Goal: Task Accomplishment & Management: Complete application form

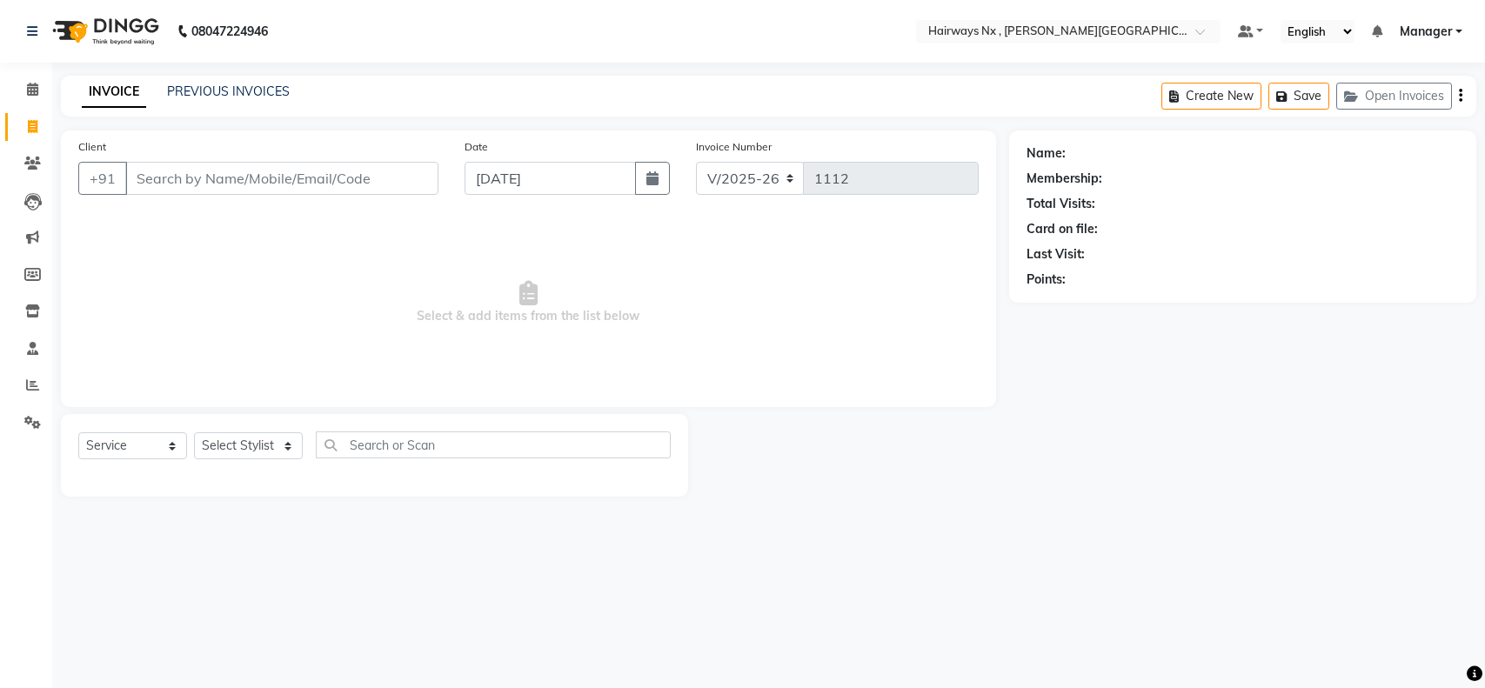
select select "778"
select select "service"
type input "9"
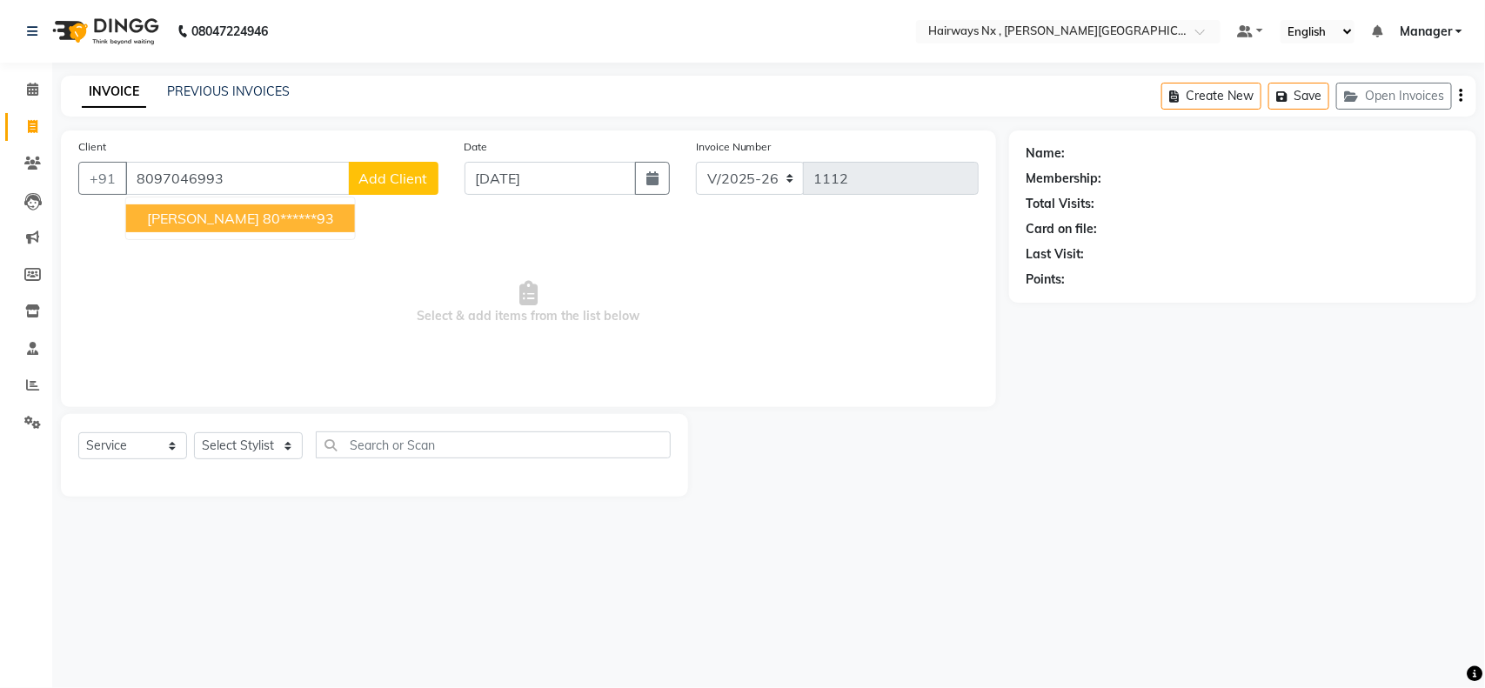
type input "8097046993"
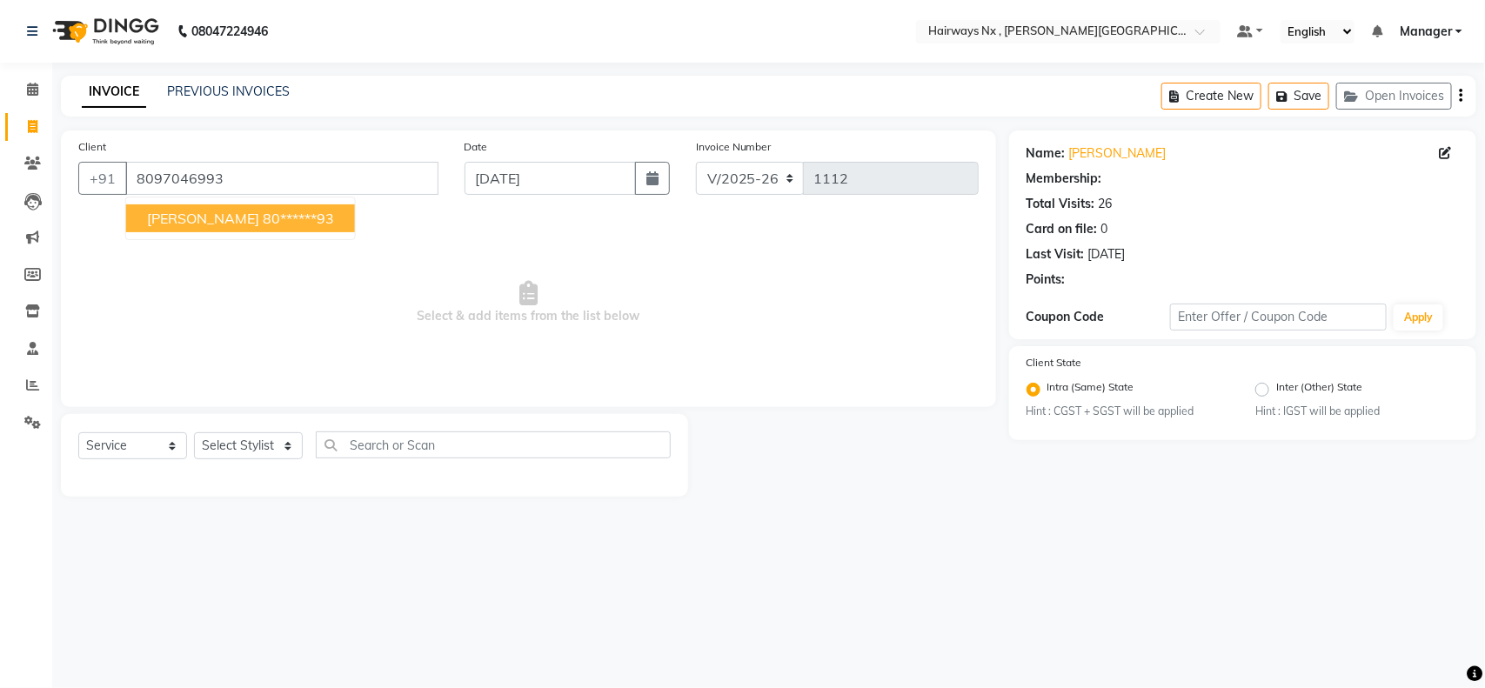
select select "1: Object"
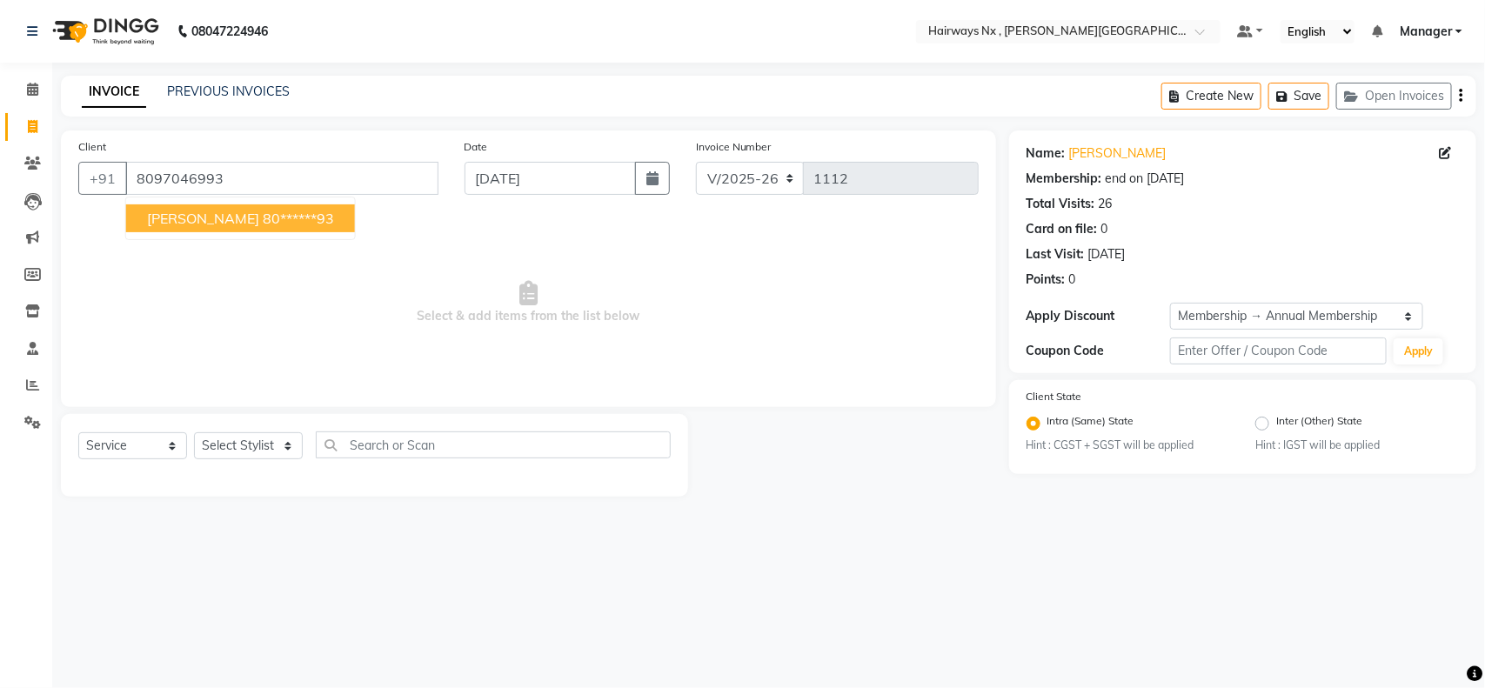
click at [263, 214] on ngb-highlight "80******93" at bounding box center [298, 218] width 71 height 17
type input "80******93"
select select "1: Object"
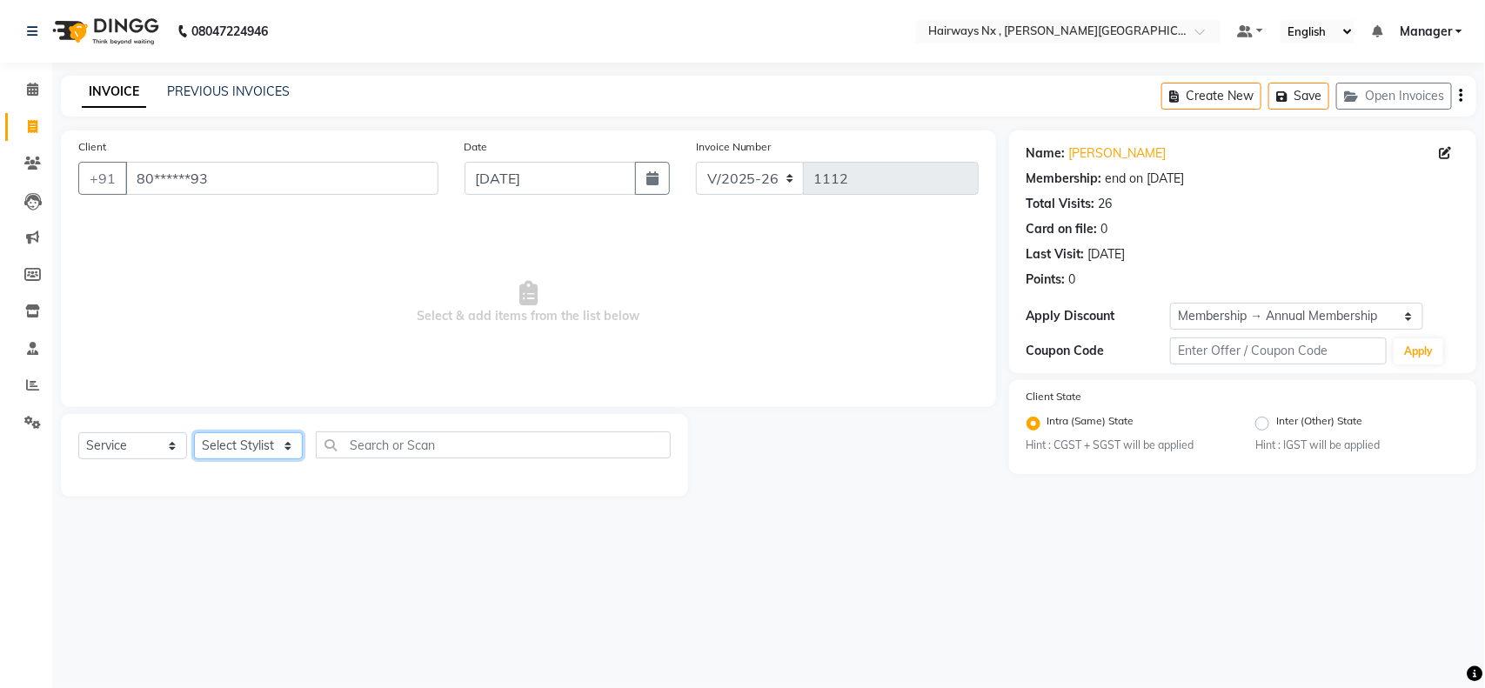
click at [235, 453] on select "Select Stylist ALIM AZAD DEEPAK IMRAN KAMAL SALMANI KASHISH Manager MUZZAMIL PR…" at bounding box center [248, 445] width 109 height 27
select select "12973"
click at [194, 432] on select "Select Stylist ALIM AZAD DEEPAK IMRAN KAMAL SALMANI KASHISH Manager MUZZAMIL PR…" at bounding box center [248, 445] width 109 height 27
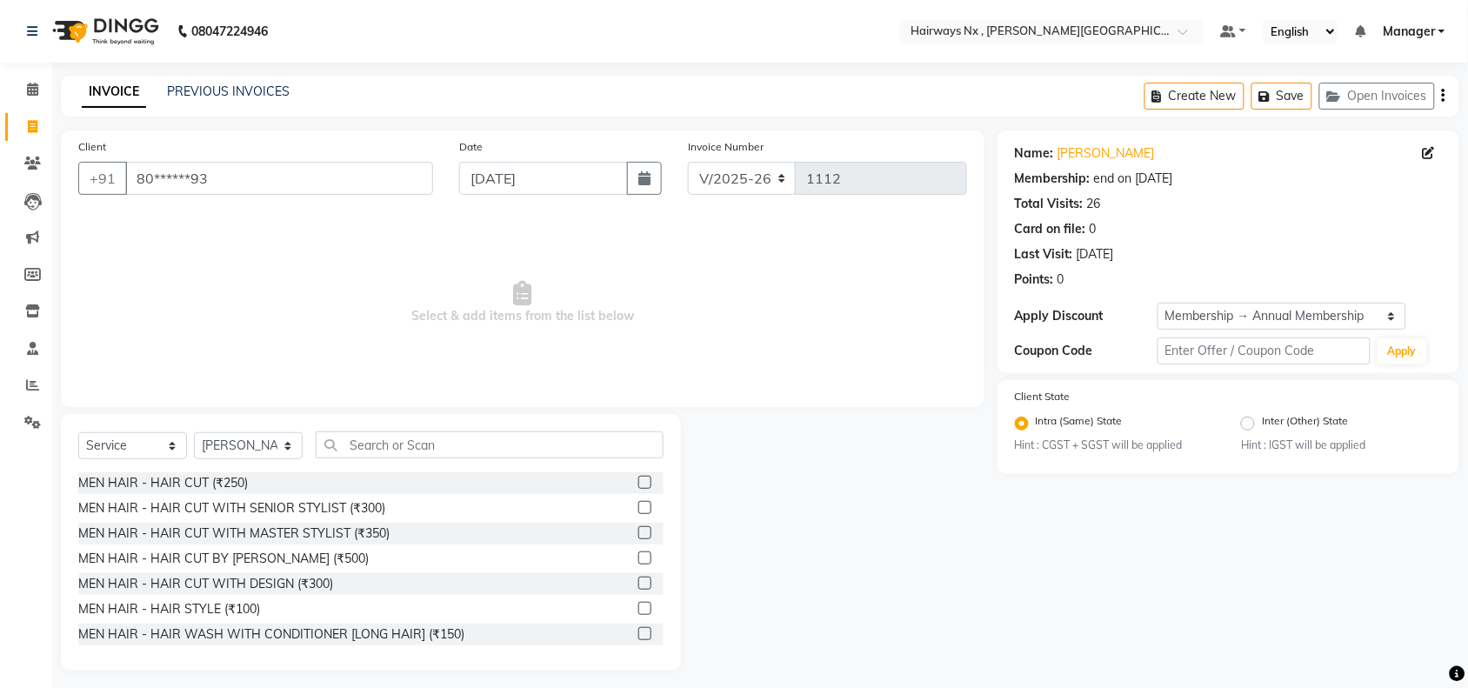
click at [638, 504] on label at bounding box center [644, 507] width 13 height 13
click at [638, 504] on input "checkbox" at bounding box center [643, 508] width 11 height 11
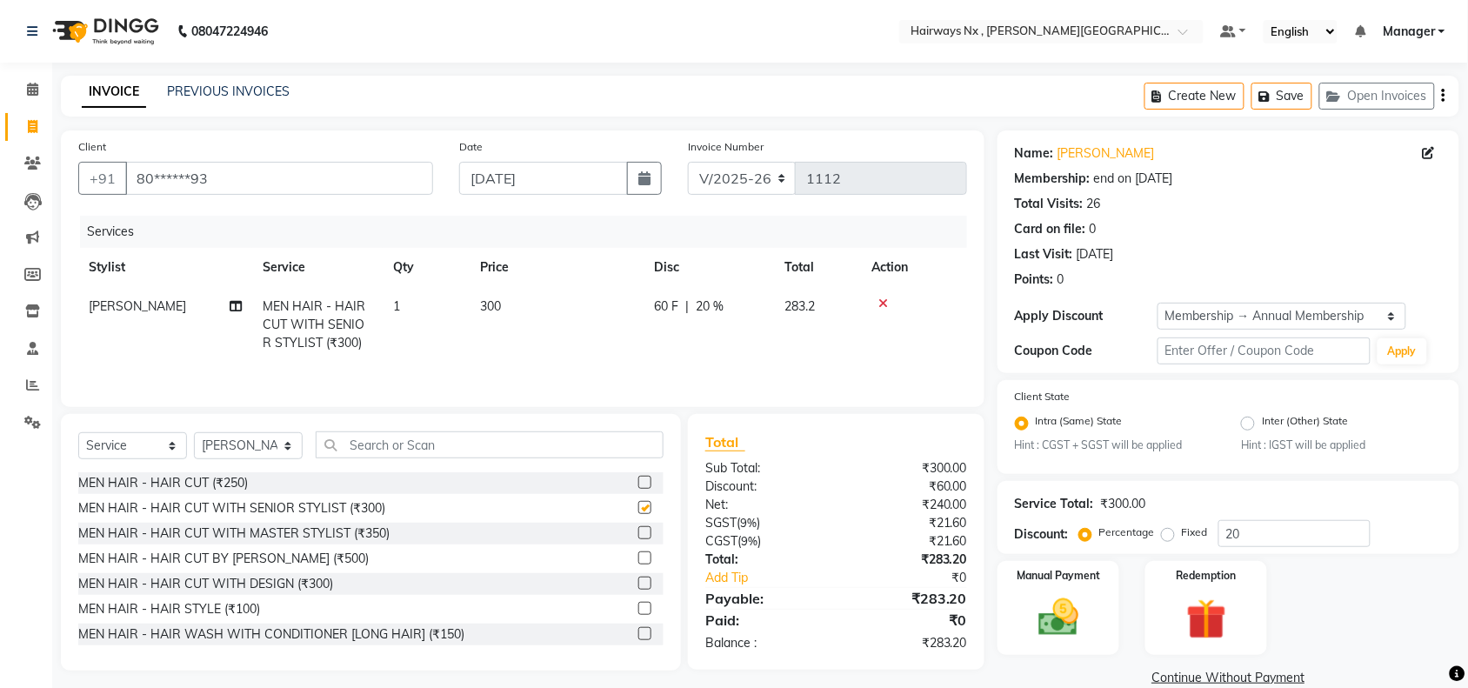
checkbox input "false"
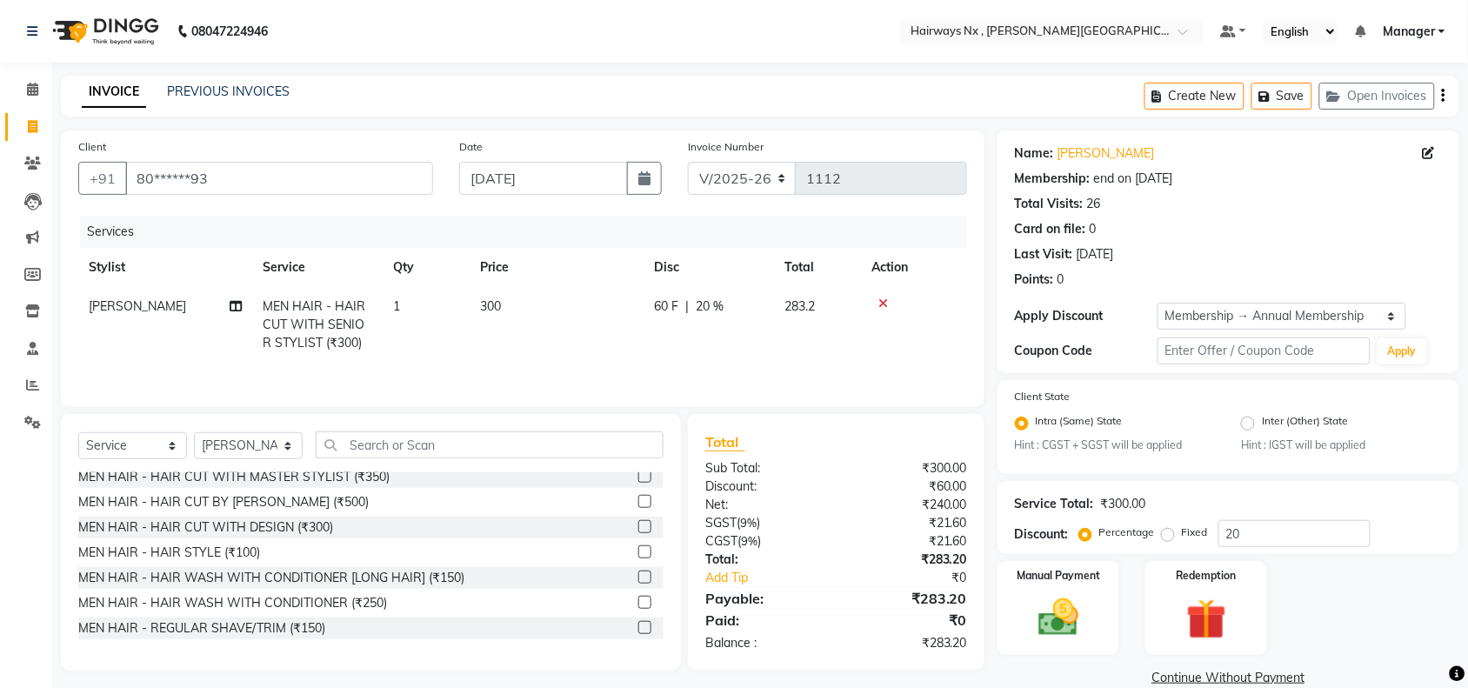
scroll to position [109, 0]
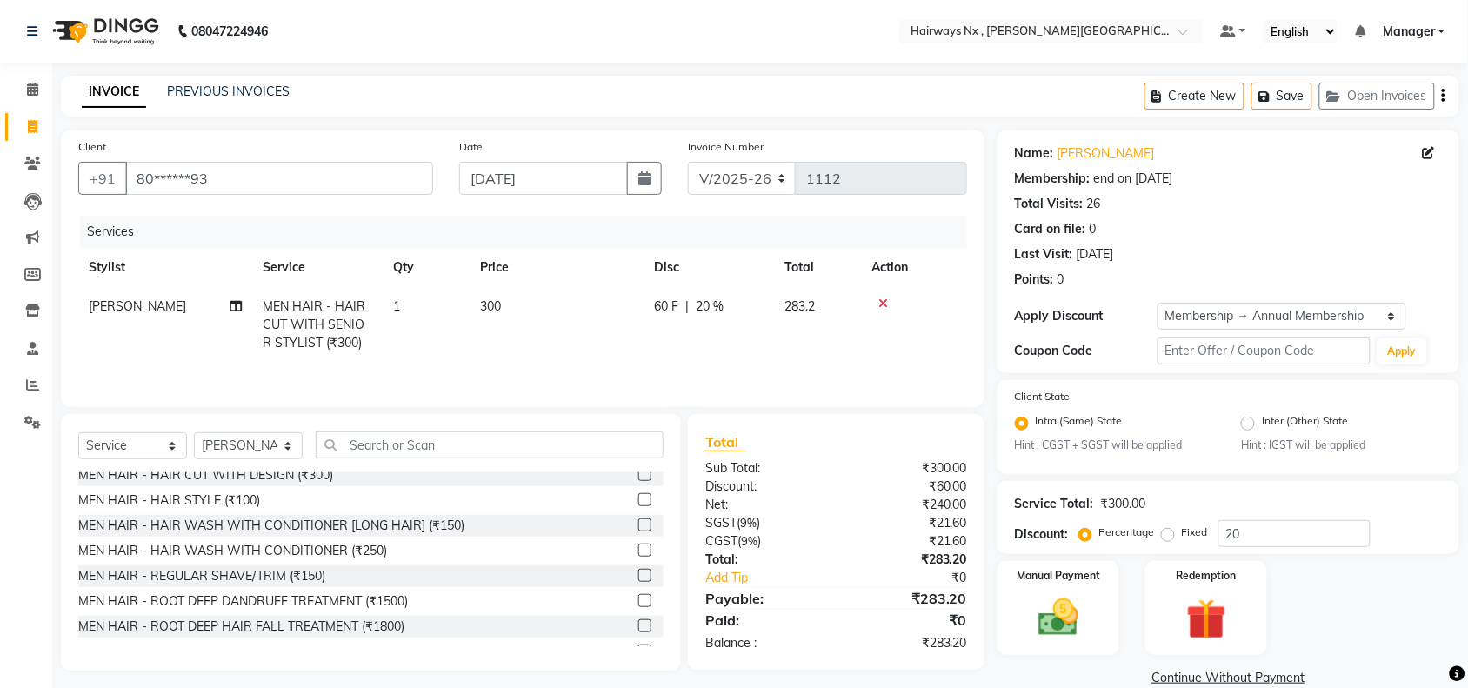
click at [638, 577] on label at bounding box center [644, 575] width 13 height 13
click at [638, 577] on input "checkbox" at bounding box center [643, 576] width 11 height 11
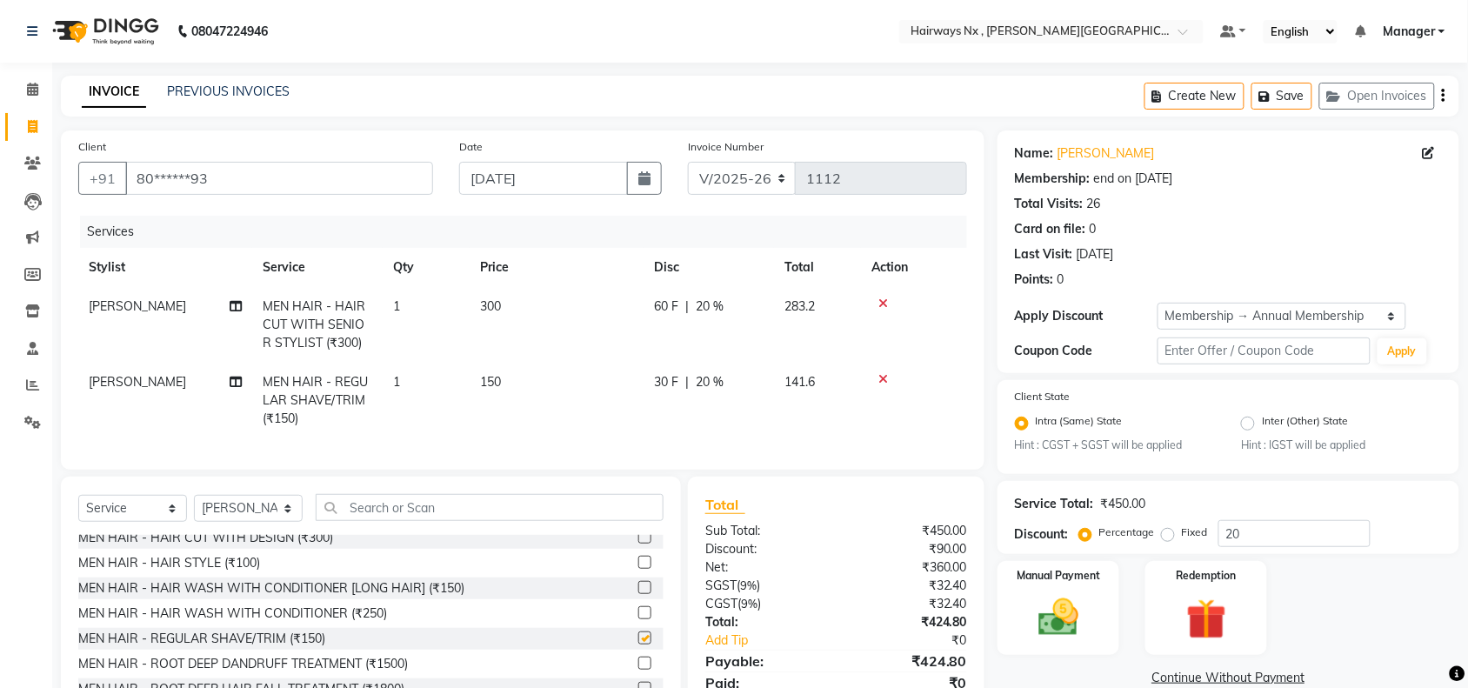
checkbox input "false"
click at [274, 522] on select "Select Stylist ALIM AZAD DEEPAK IMRAN KAMAL SALMANI KASHISH Manager MUZZAMIL PR…" at bounding box center [248, 508] width 109 height 27
select select "67654"
click at [194, 510] on select "Select Stylist ALIM AZAD DEEPAK IMRAN KAMAL SALMANI KASHISH Manager MUZZAMIL PR…" at bounding box center [248, 508] width 109 height 27
click at [411, 513] on input "text" at bounding box center [490, 507] width 348 height 27
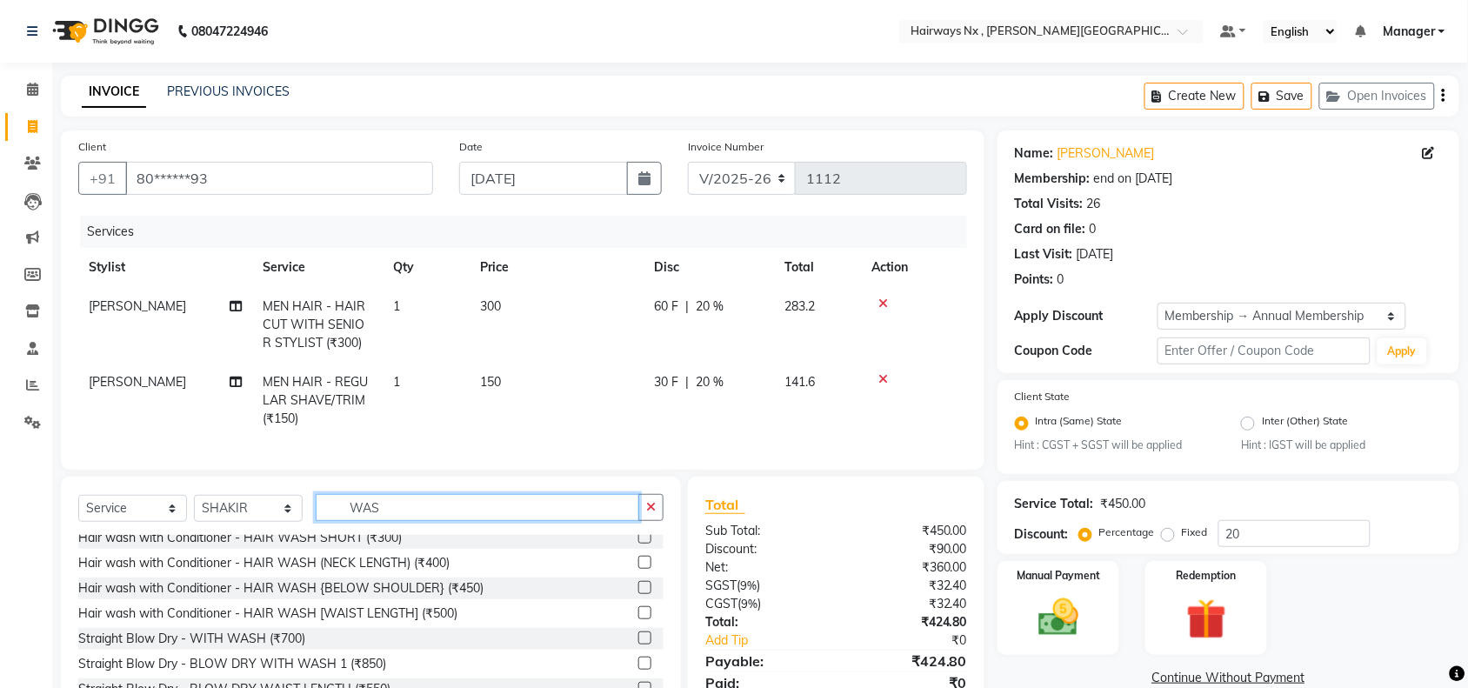
scroll to position [0, 0]
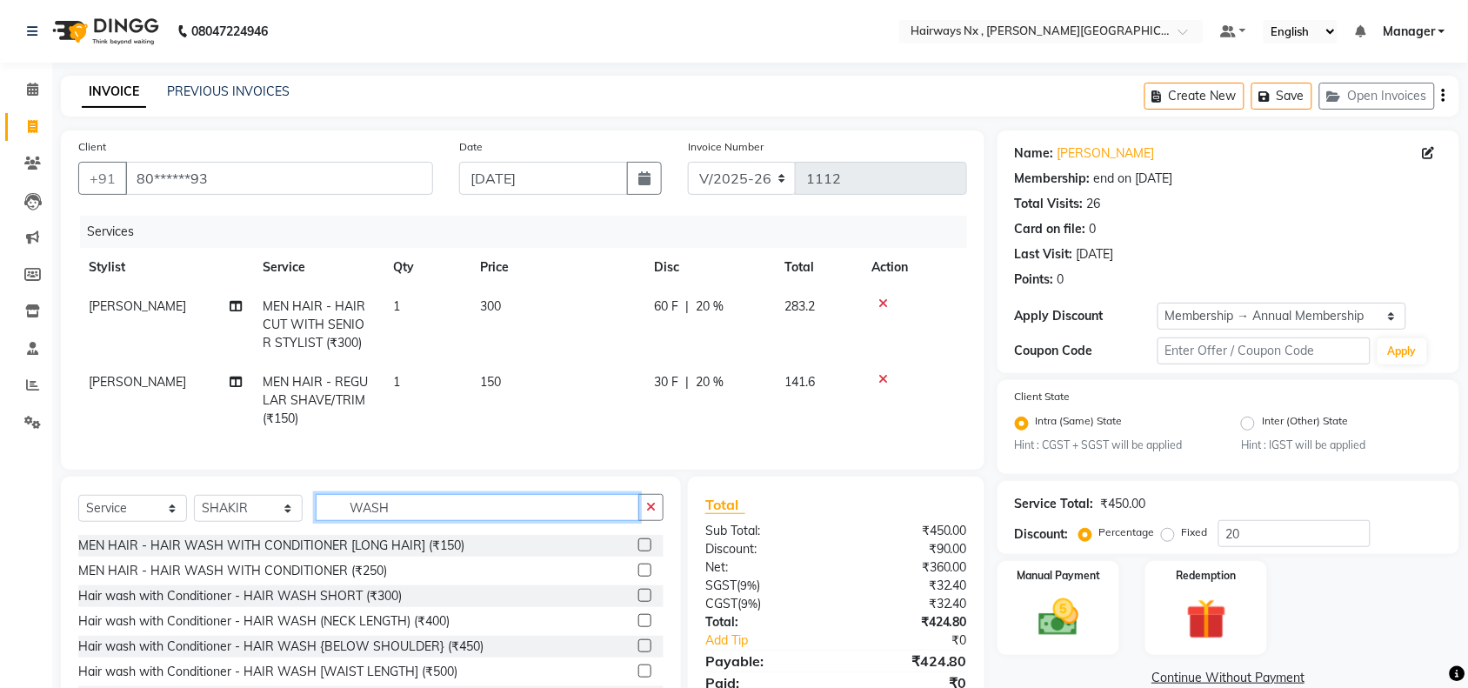
type input "WASH"
click at [638, 652] on label at bounding box center [644, 645] width 13 height 13
click at [638, 652] on input "checkbox" at bounding box center [643, 646] width 11 height 11
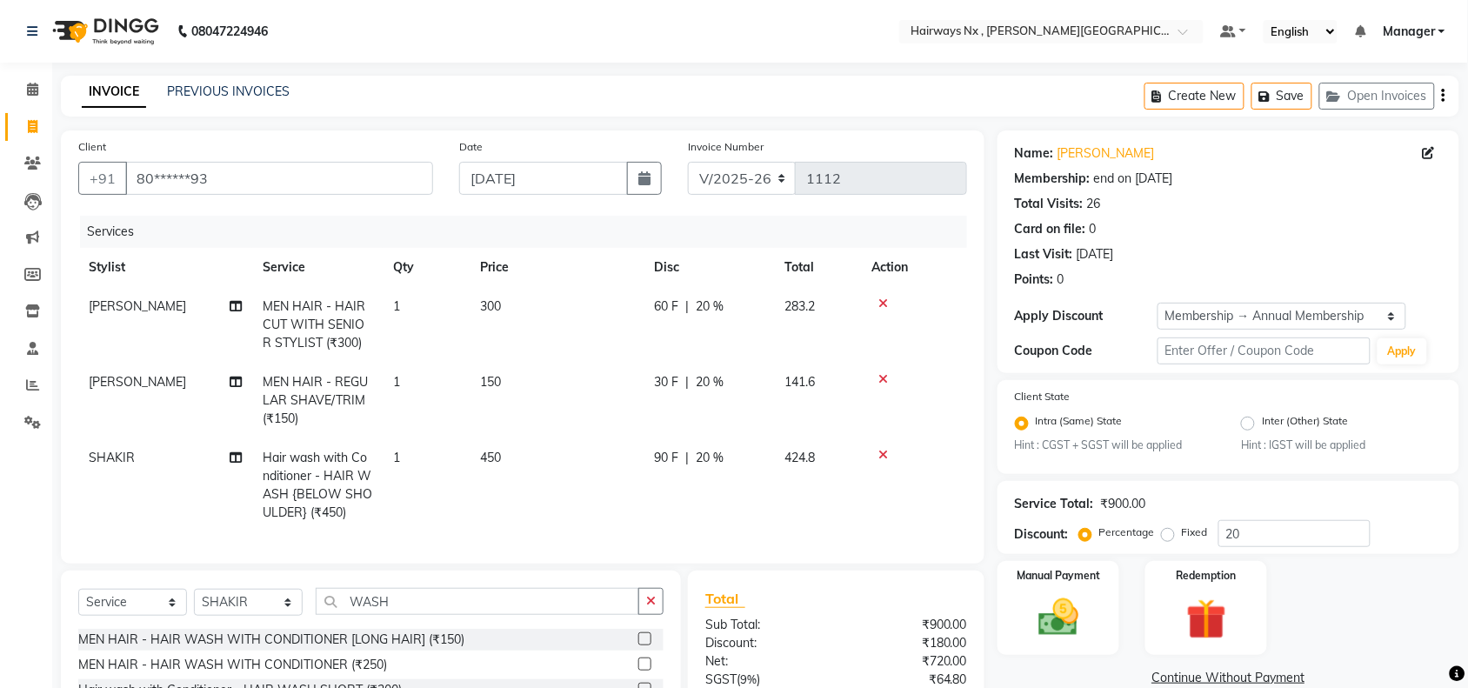
checkbox input "false"
click at [728, 180] on select "INV/25-26 V/2025-26" at bounding box center [742, 178] width 109 height 33
select select "6959"
click at [688, 162] on select "INV/25-26 V/2025-26" at bounding box center [742, 178] width 109 height 33
type input "0964"
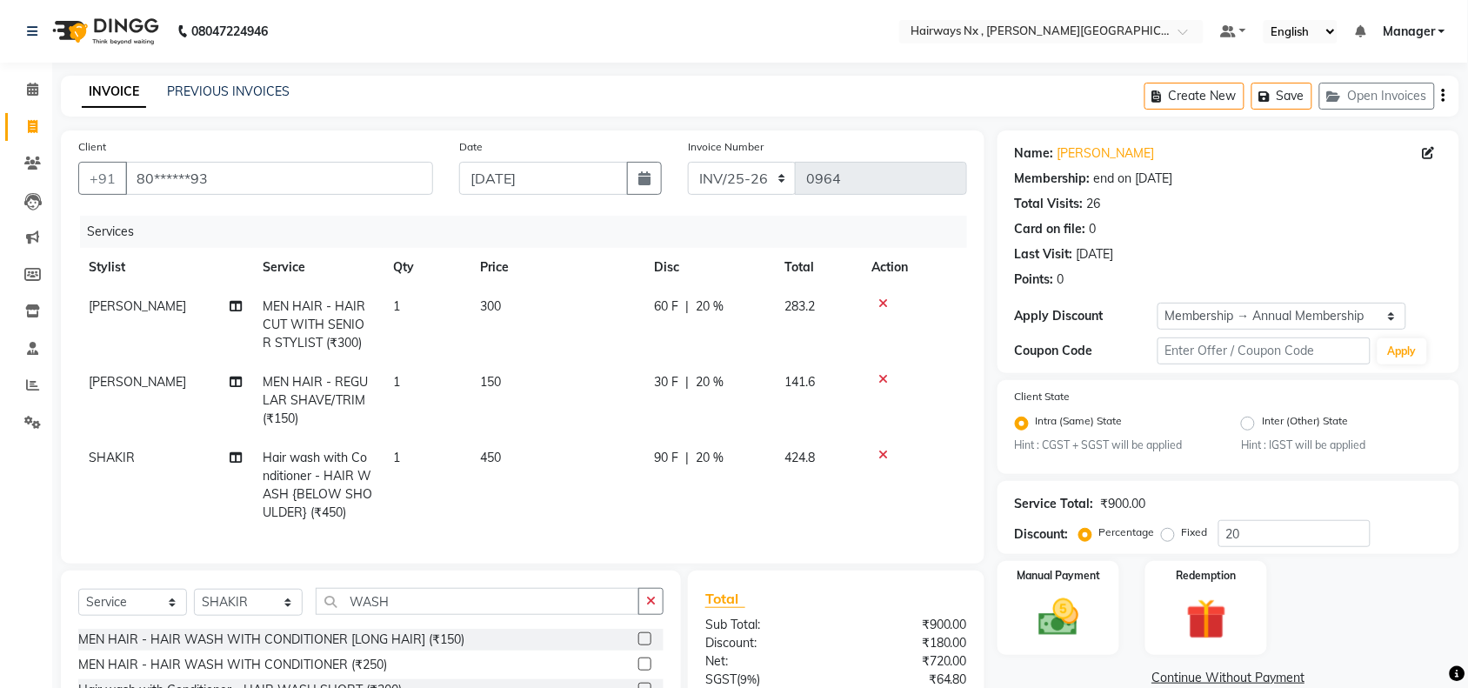
click at [1442, 97] on icon "button" at bounding box center [1443, 96] width 3 height 1
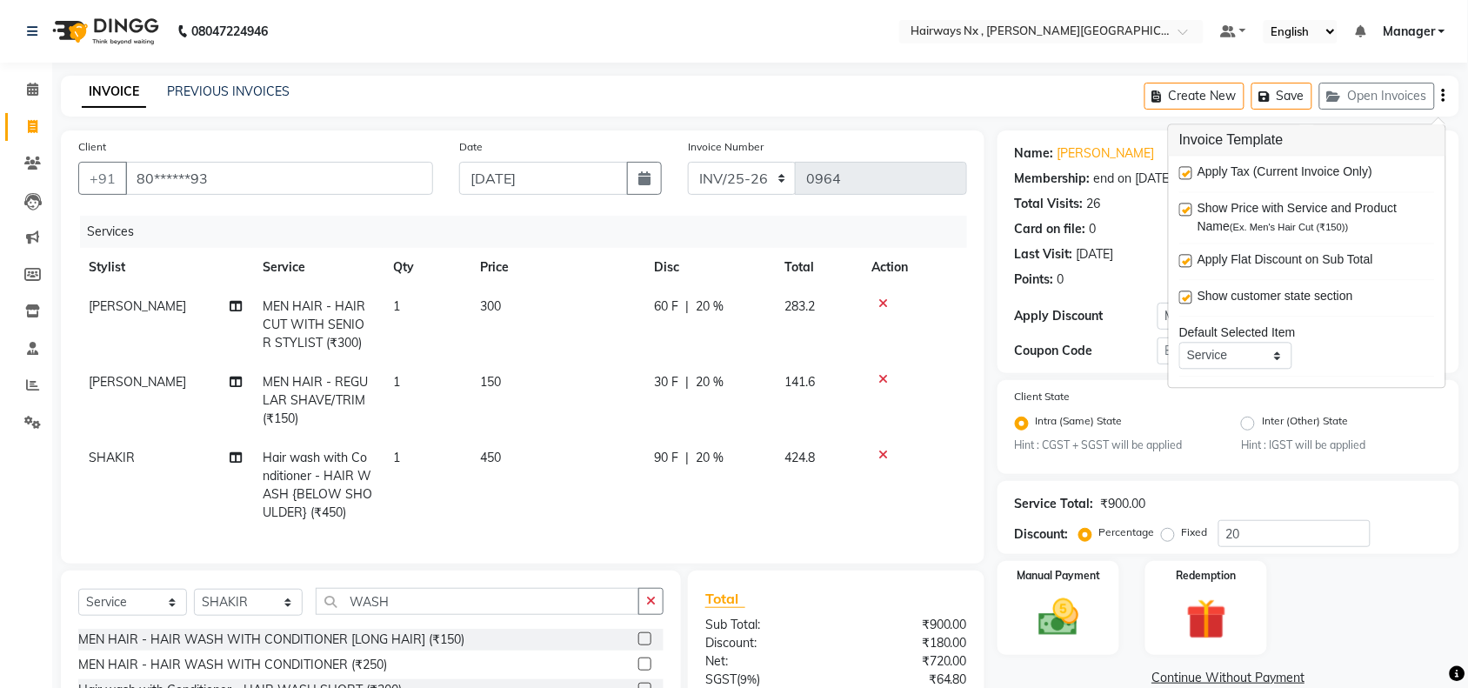
click at [1180, 172] on label at bounding box center [1185, 173] width 13 height 13
click at [1180, 172] on input "checkbox" at bounding box center [1184, 174] width 11 height 11
checkbox input "false"
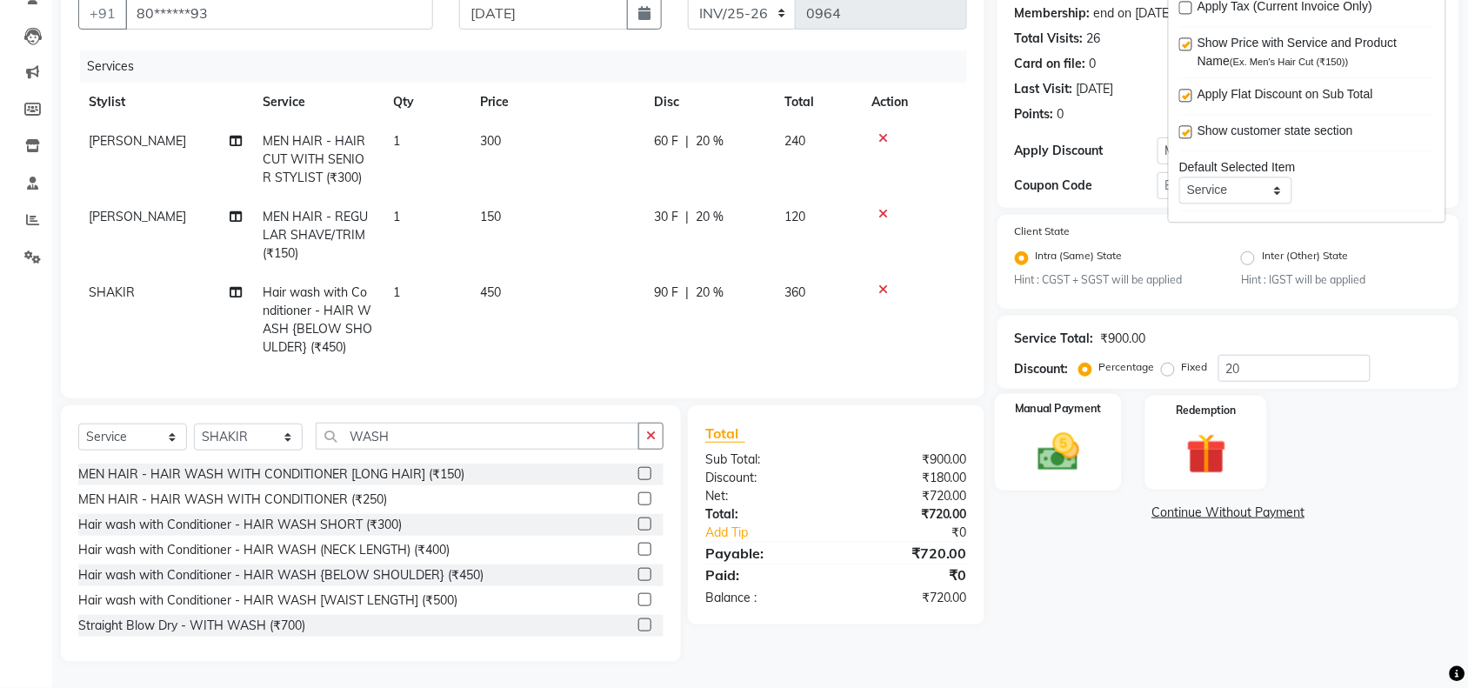
click at [1080, 404] on div "Manual Payment" at bounding box center [1058, 442] width 127 height 97
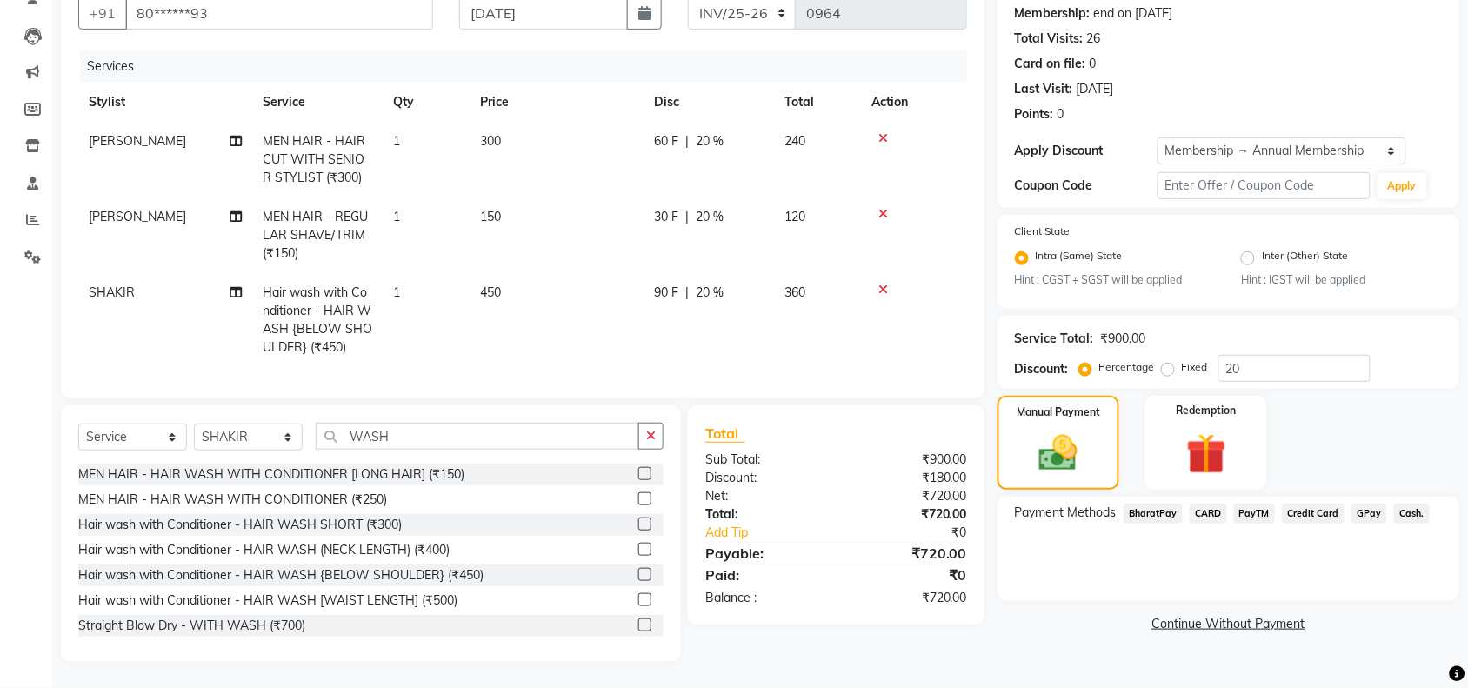
click at [1405, 504] on span "Cash." at bounding box center [1412, 514] width 36 height 20
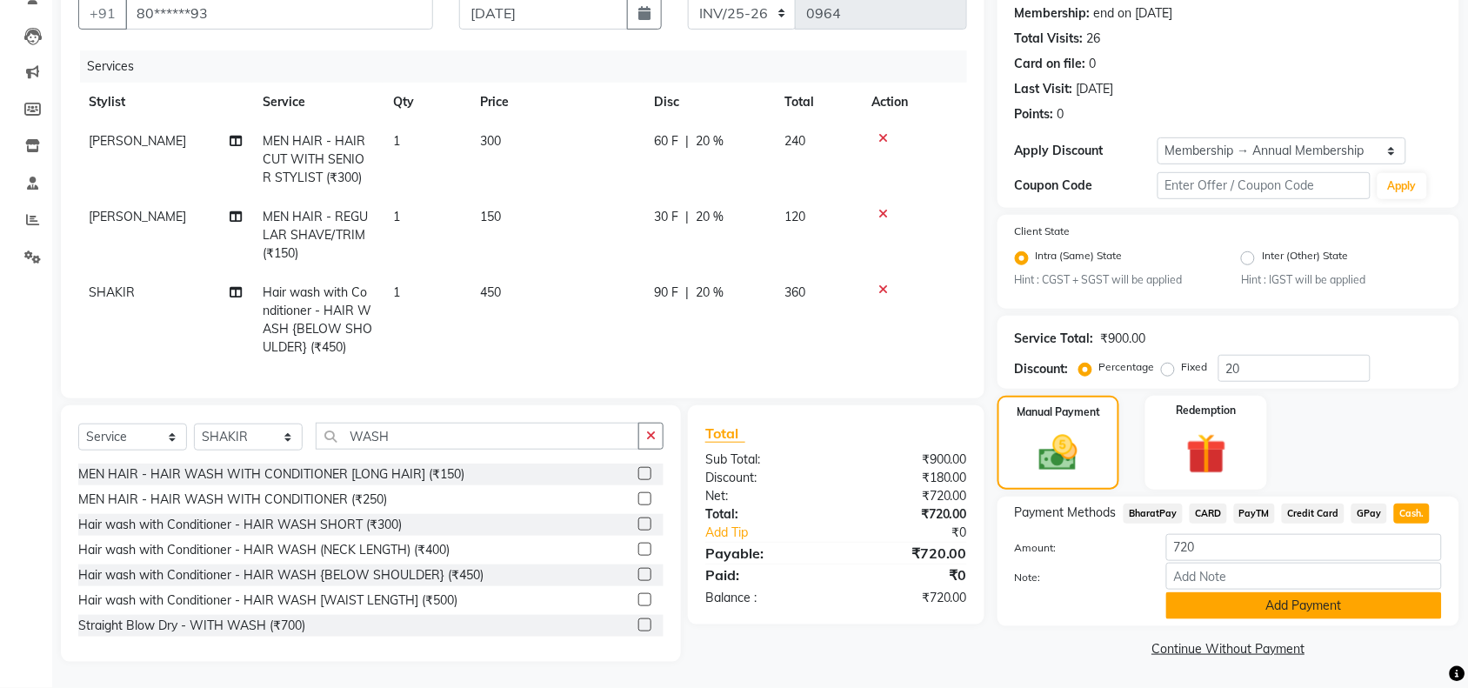
click at [1293, 592] on button "Add Payment" at bounding box center [1304, 605] width 276 height 27
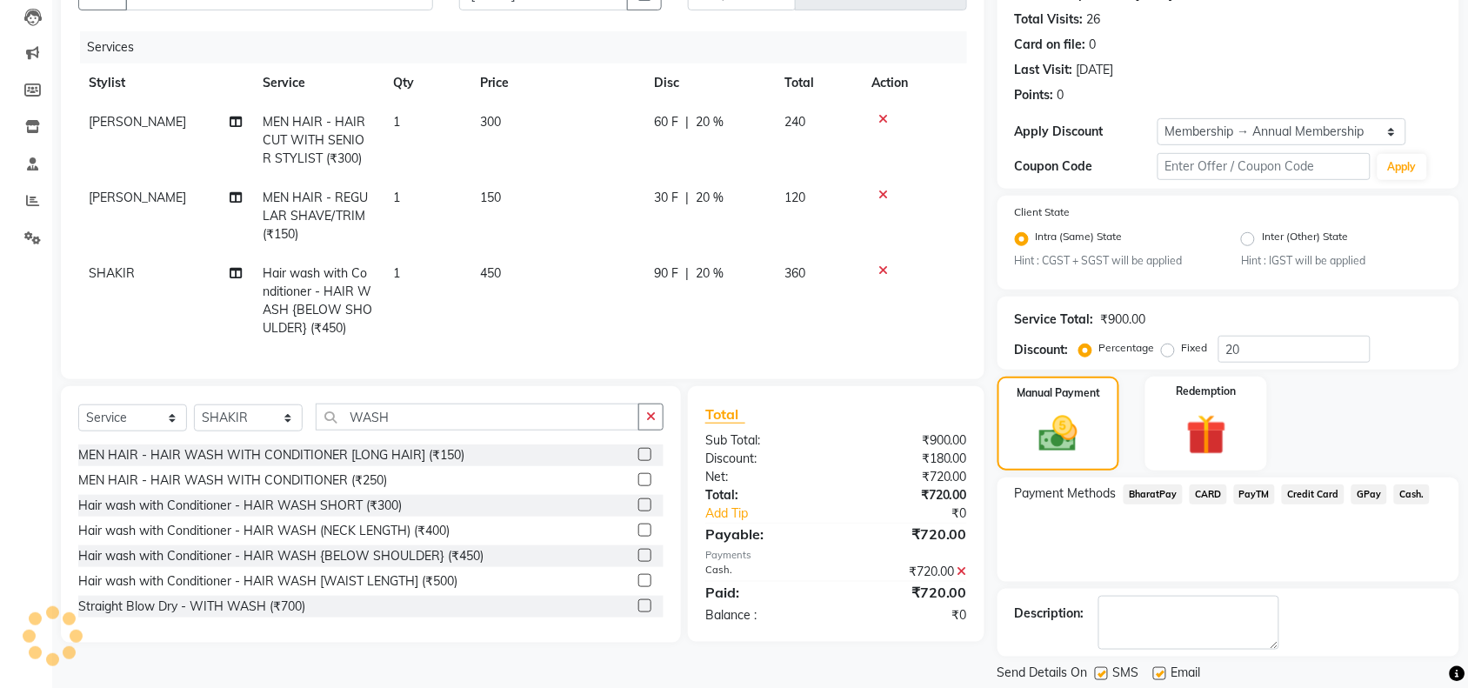
scroll to position [237, 0]
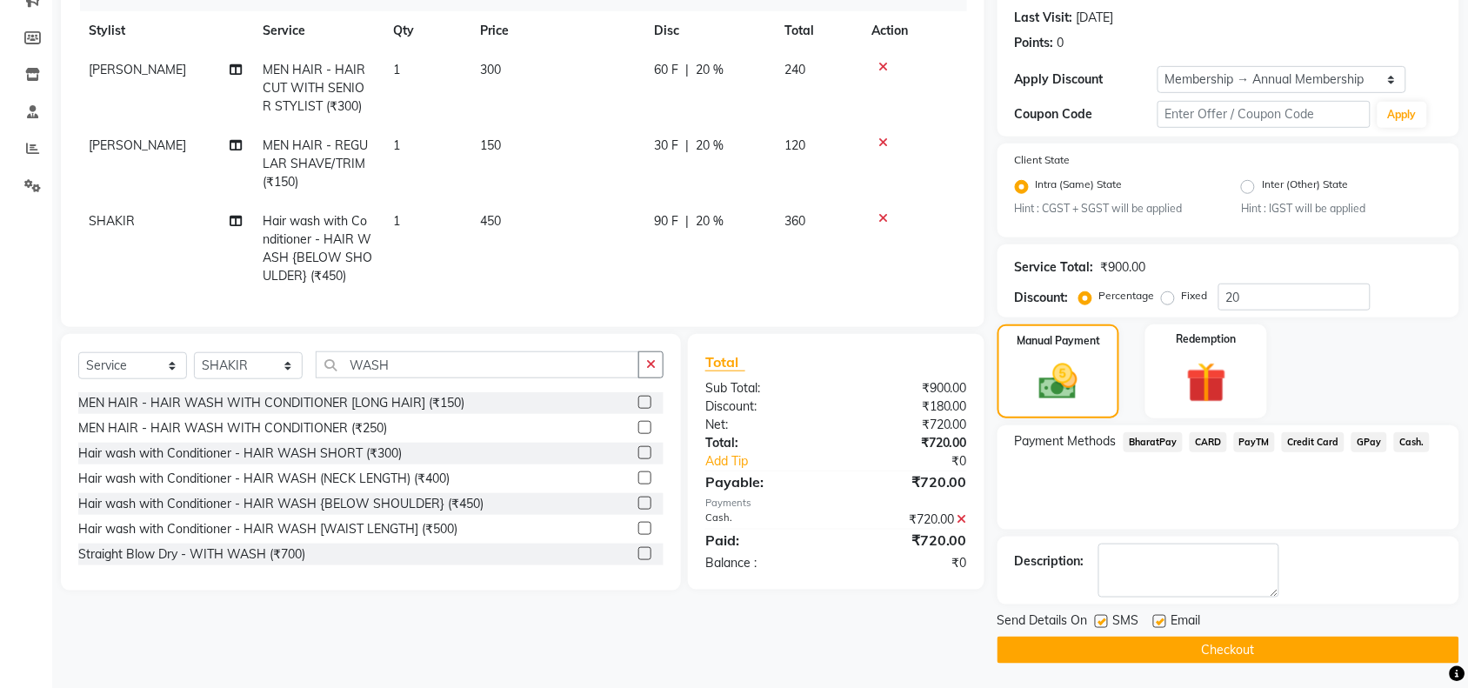
click at [1100, 620] on label at bounding box center [1101, 621] width 13 height 13
click at [1100, 620] on input "checkbox" at bounding box center [1100, 622] width 11 height 11
checkbox input "false"
click at [1158, 617] on label at bounding box center [1159, 621] width 13 height 13
click at [1158, 617] on input "checkbox" at bounding box center [1158, 622] width 11 height 11
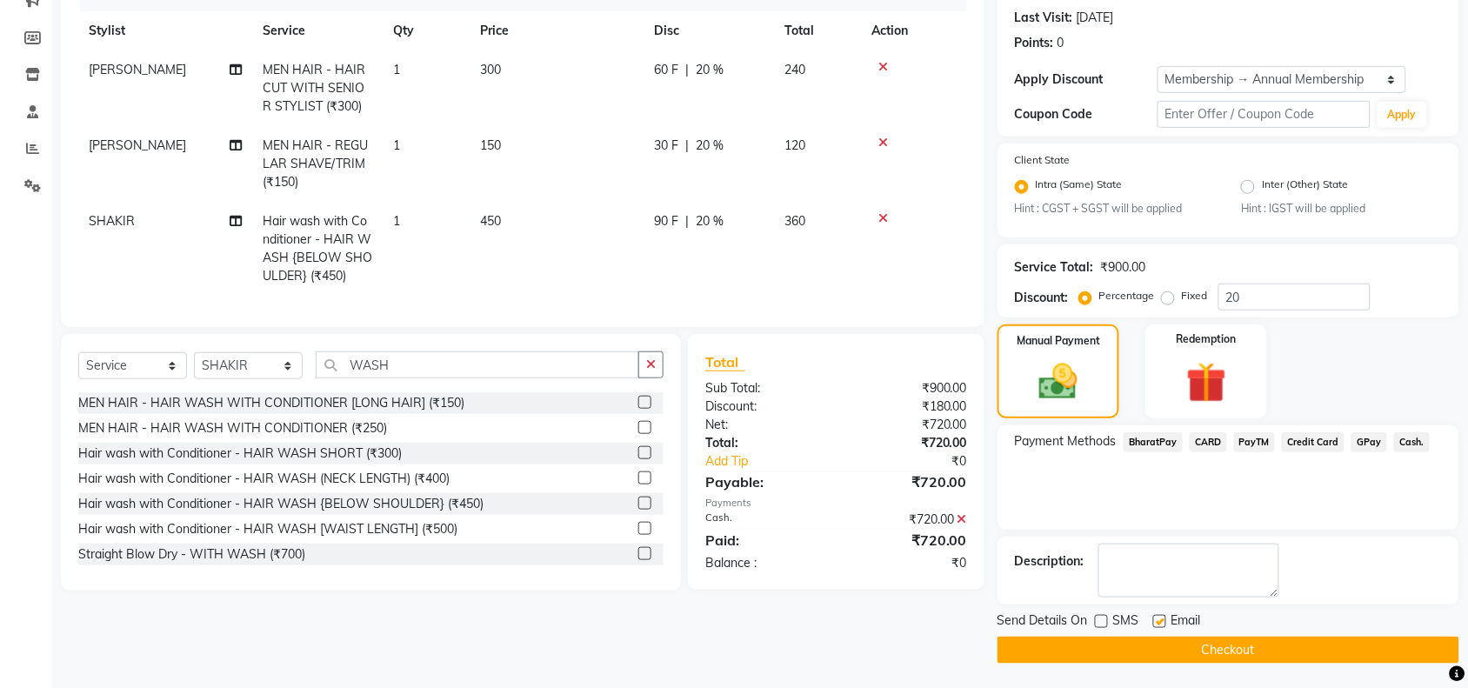
checkbox input "false"
click at [1163, 637] on button "Checkout" at bounding box center [1229, 650] width 462 height 27
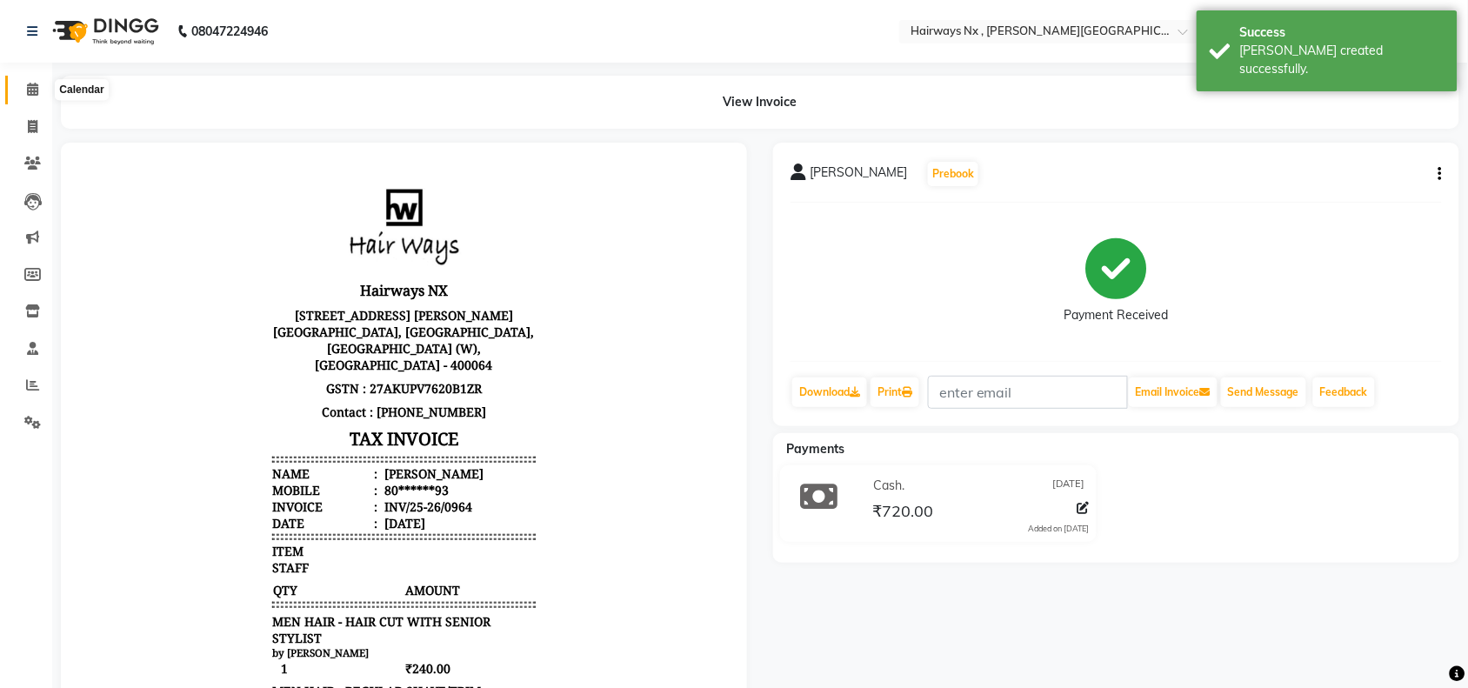
click at [24, 91] on span at bounding box center [32, 90] width 30 height 20
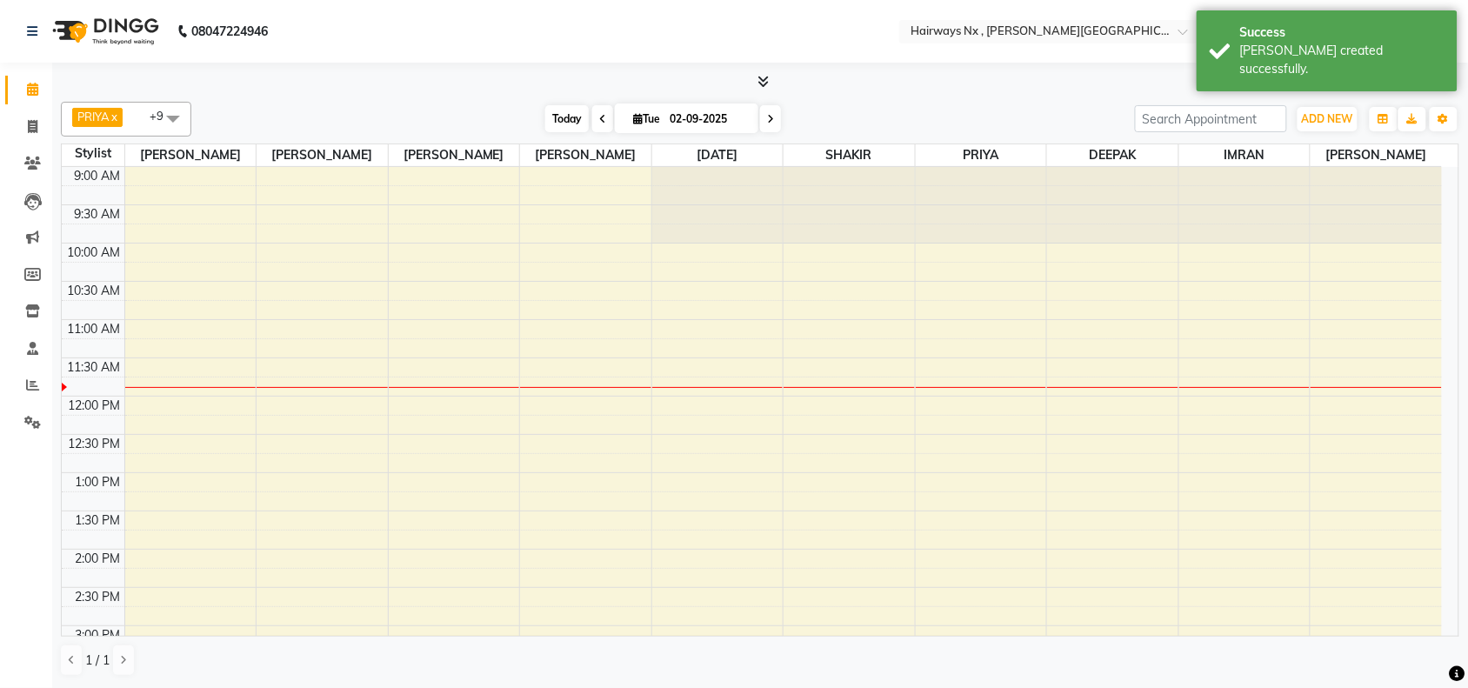
click at [553, 117] on span "Today" at bounding box center [566, 118] width 43 height 27
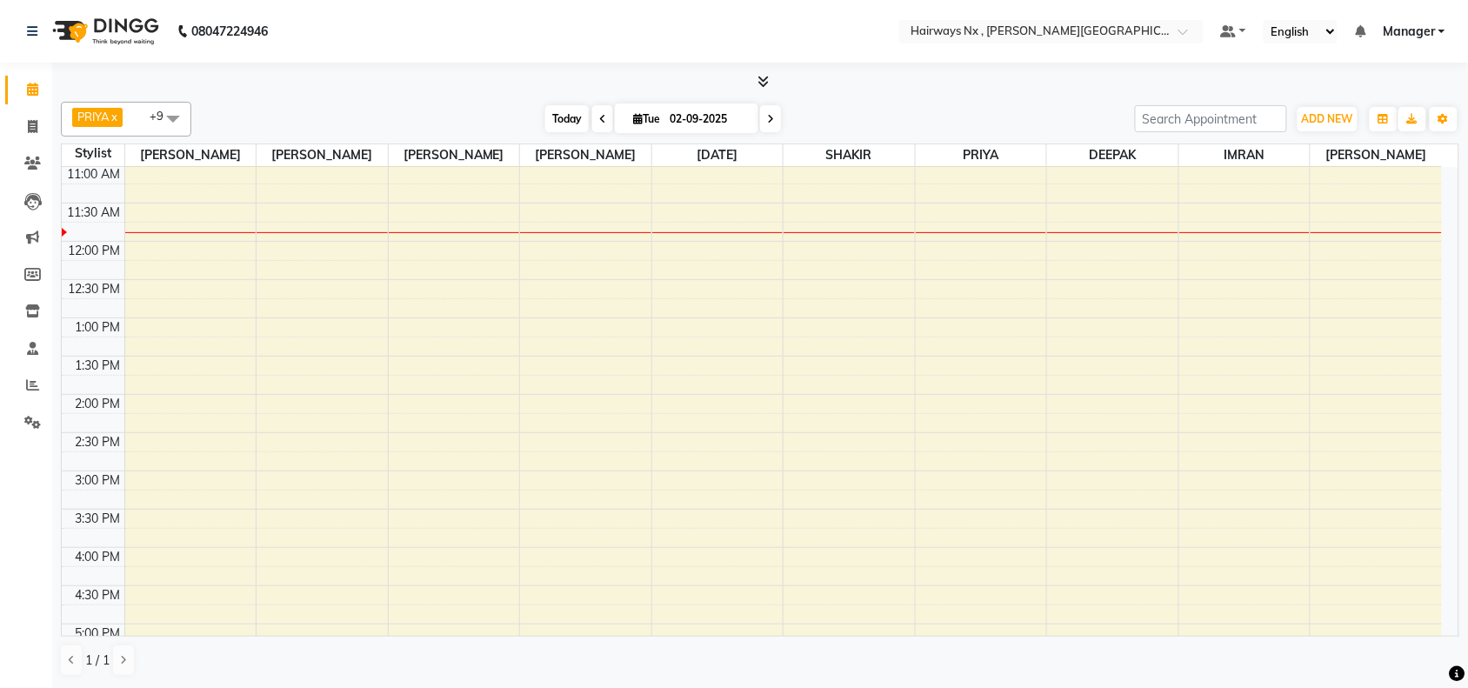
click at [550, 119] on span "Today" at bounding box center [566, 118] width 43 height 27
click at [881, 100] on div "PRIYA x RAJA x SALMAN x SHAKIR x SUJATA x MUZZAMIL x DEEPAK x IMRAN x UMAR x PU…" at bounding box center [760, 389] width 1398 height 589
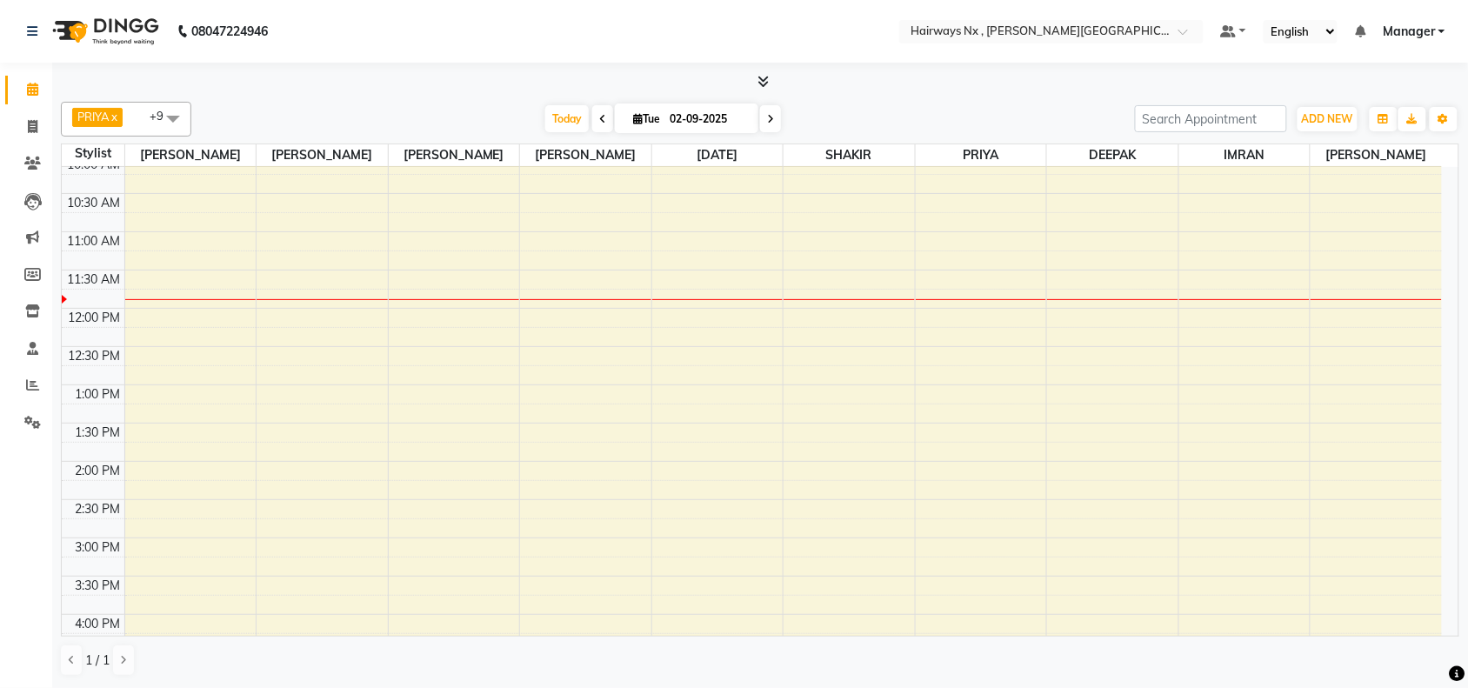
scroll to position [0, 0]
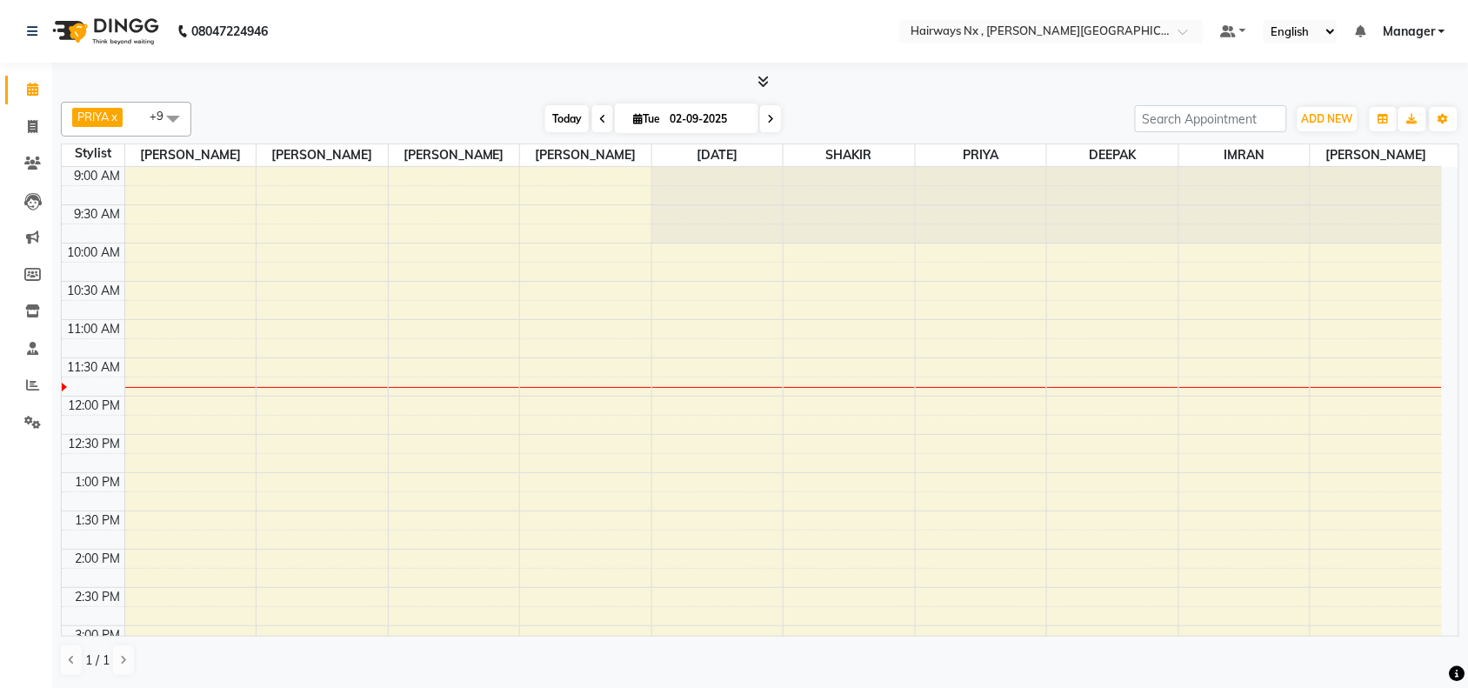
click at [563, 111] on span "Today" at bounding box center [566, 118] width 43 height 27
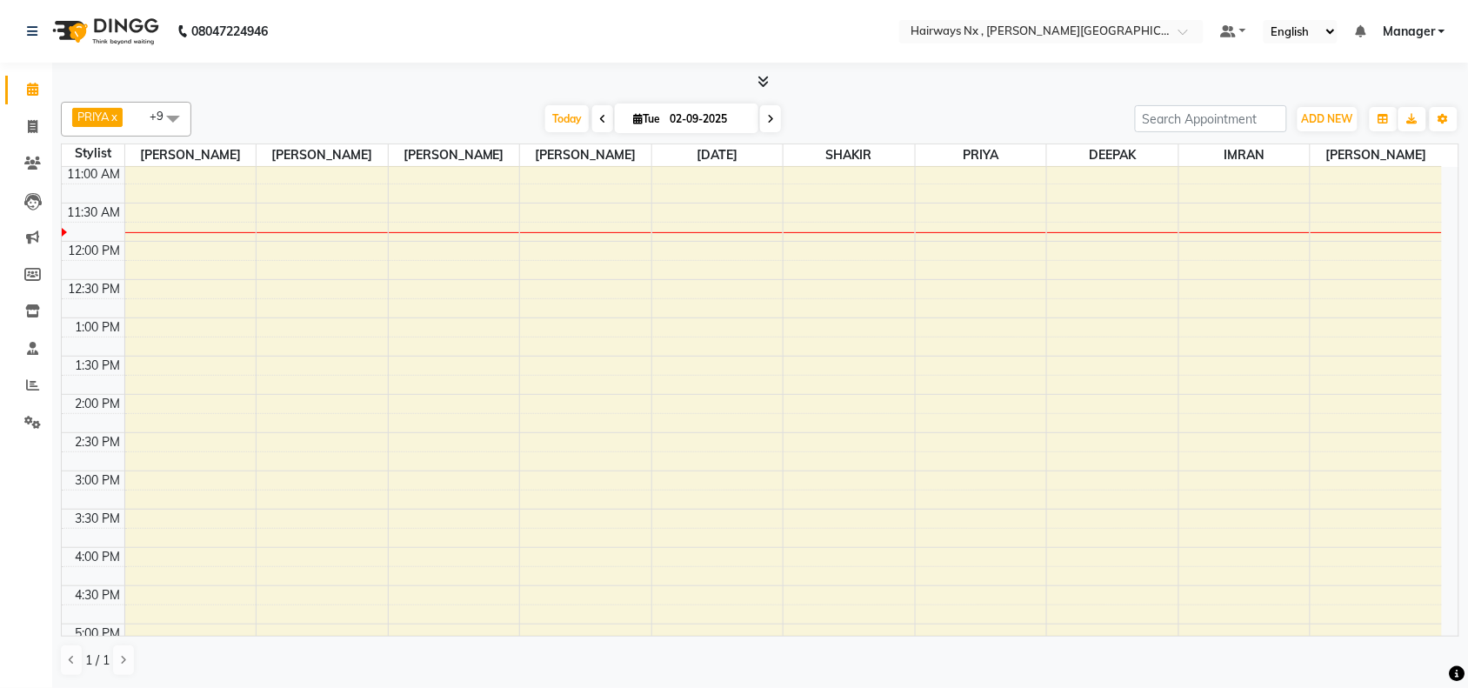
click at [633, 120] on icon at bounding box center [638, 118] width 10 height 11
select select "9"
select select "2025"
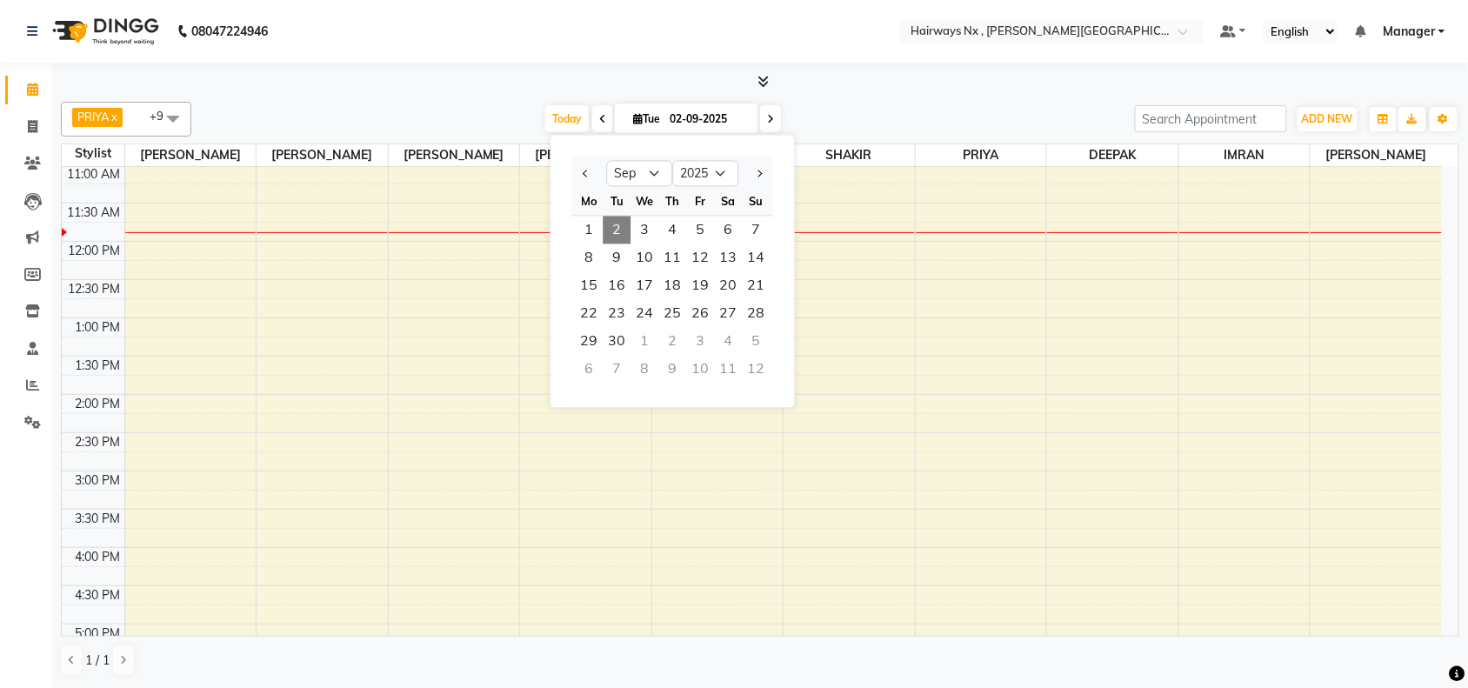
click at [419, 75] on div at bounding box center [760, 82] width 1398 height 18
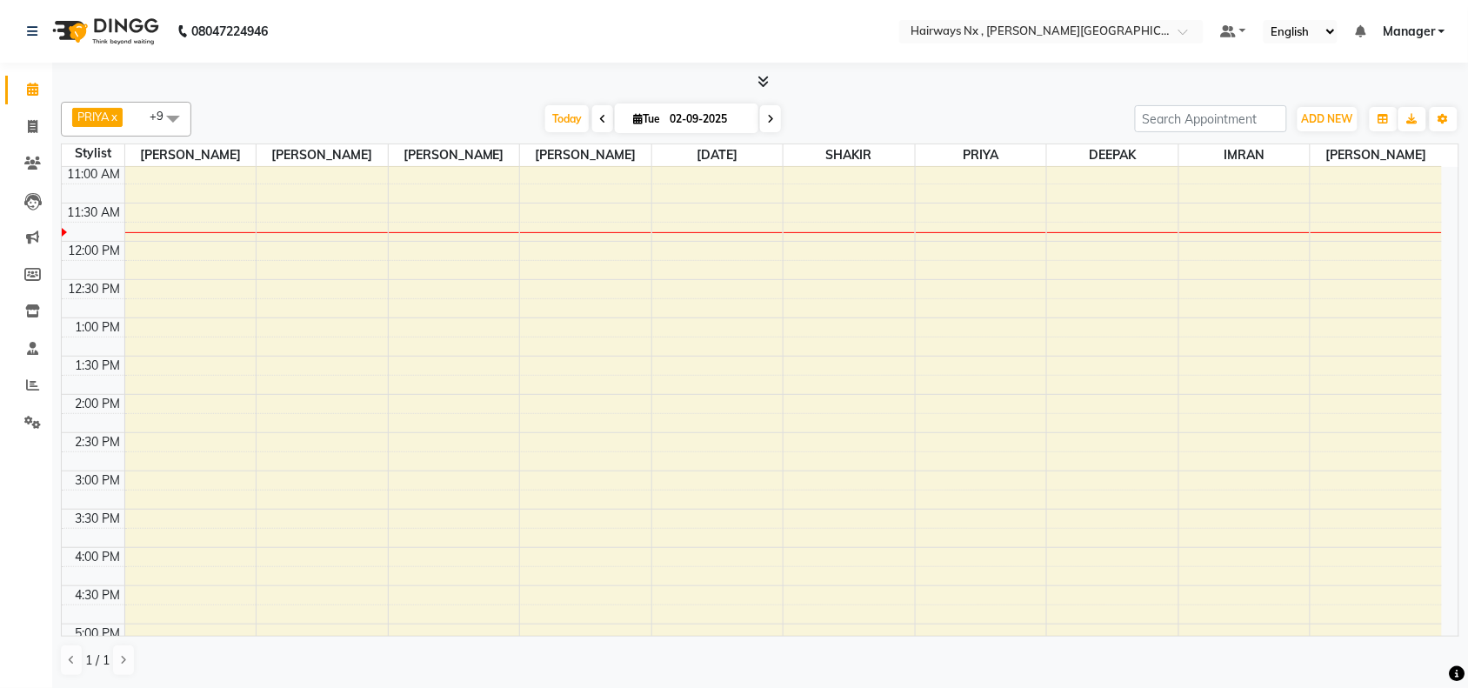
click at [636, 115] on icon at bounding box center [638, 118] width 10 height 11
select select "9"
select select "2025"
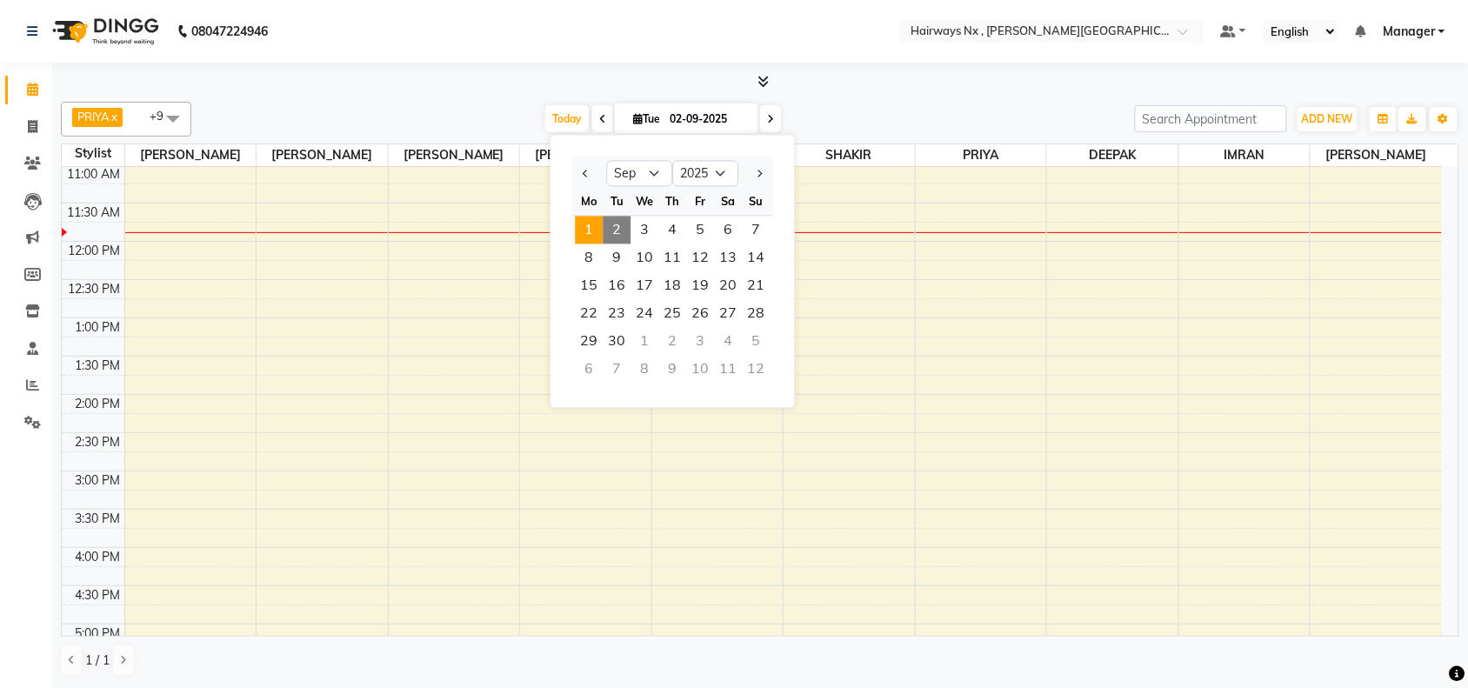
click at [584, 220] on span "1" at bounding box center [590, 231] width 28 height 28
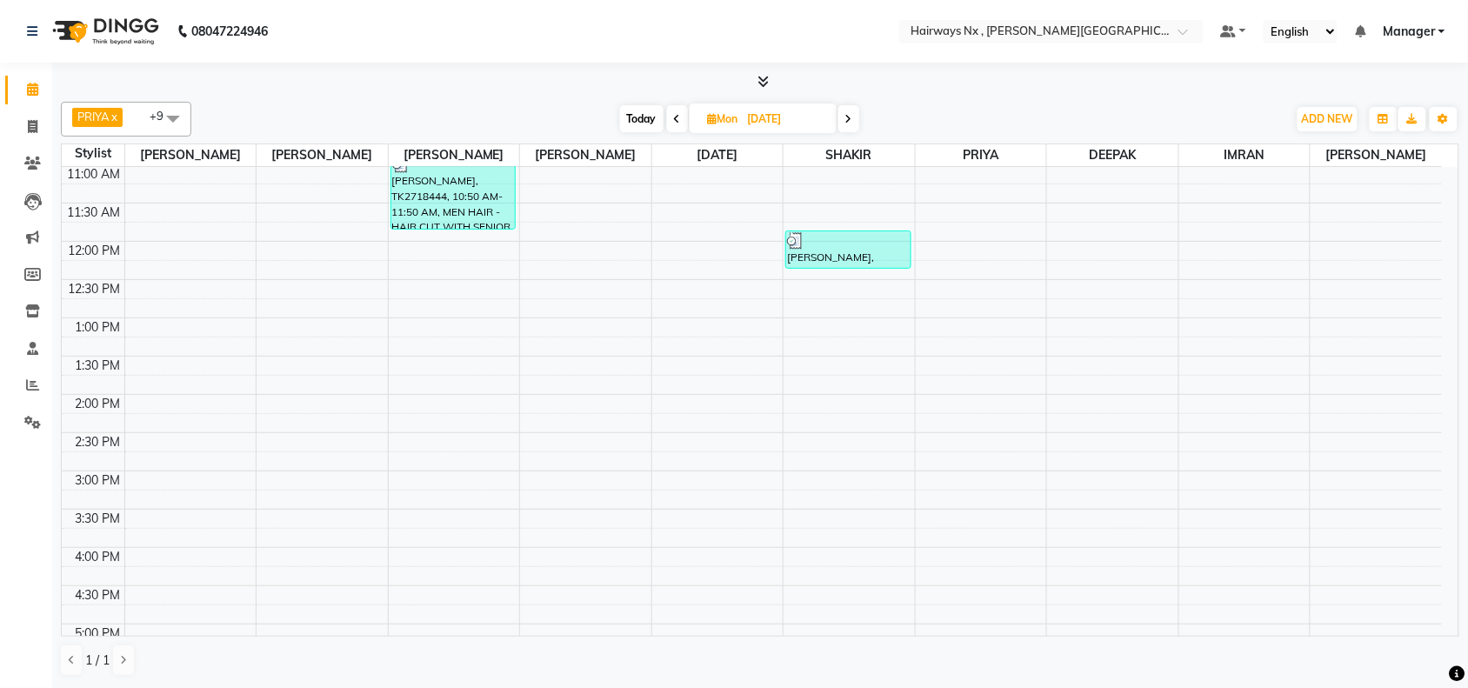
click at [632, 113] on span "Today" at bounding box center [641, 118] width 43 height 27
type input "02-09-2025"
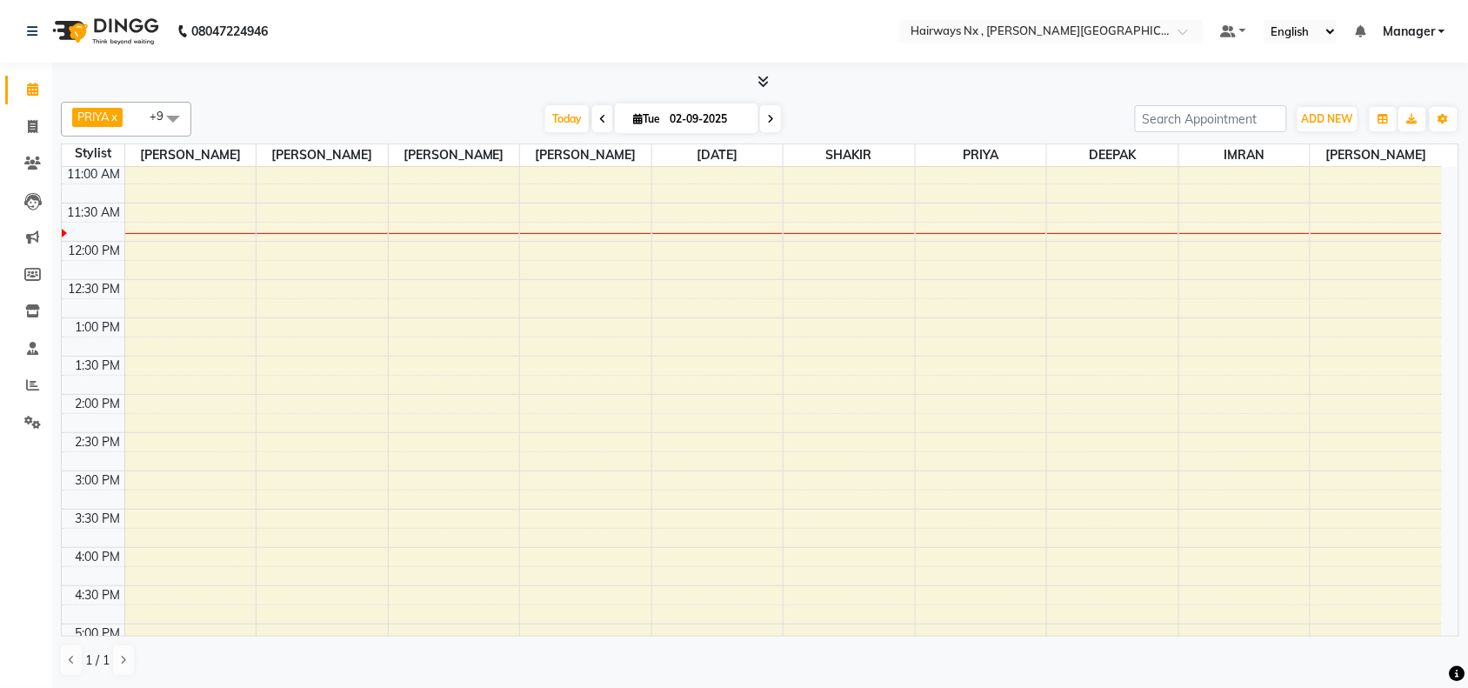
click at [848, 83] on div at bounding box center [760, 82] width 1398 height 18
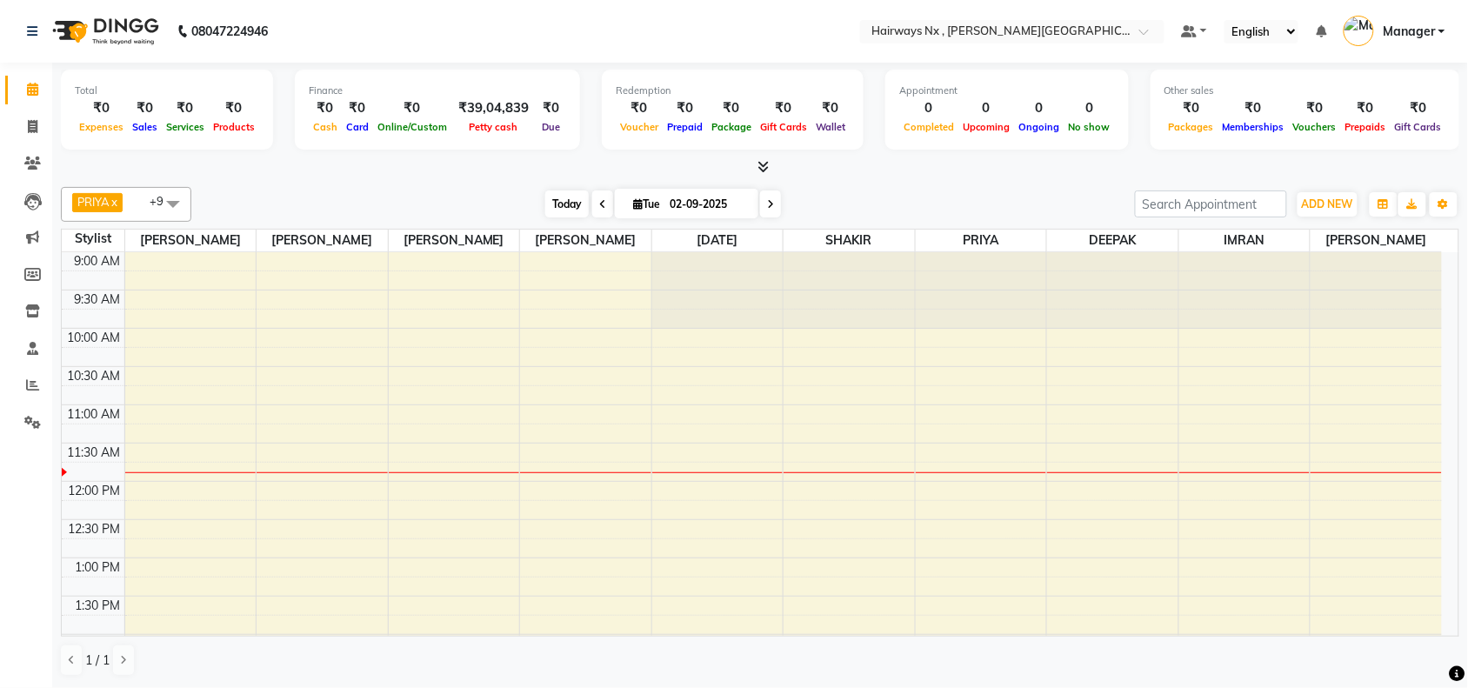
click at [545, 202] on span "Today" at bounding box center [566, 203] width 43 height 27
